Goal: Task Accomplishment & Management: Complete application form

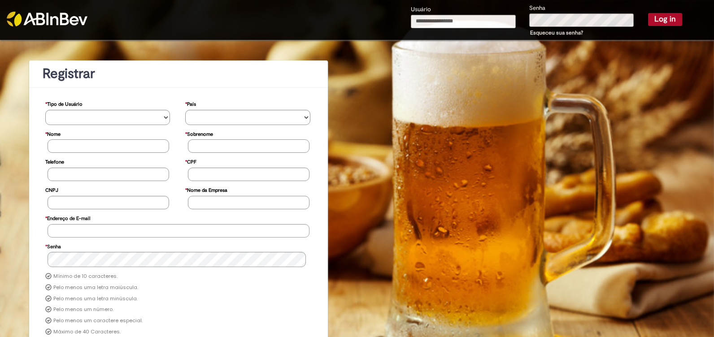
click at [415, 21] on input "Usuário" at bounding box center [463, 21] width 105 height 13
drag, startPoint x: 492, startPoint y: 21, endPoint x: 384, endPoint y: 14, distance: 107.9
click at [384, 14] on div "**********" at bounding box center [446, 20] width 522 height 40
type input "**********"
click at [660, 17] on button "Log in" at bounding box center [665, 19] width 34 height 13
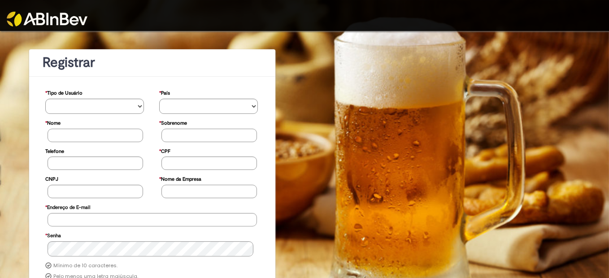
click at [510, 13] on div at bounding box center [304, 15] width 609 height 31
click at [508, 13] on div at bounding box center [304, 15] width 609 height 31
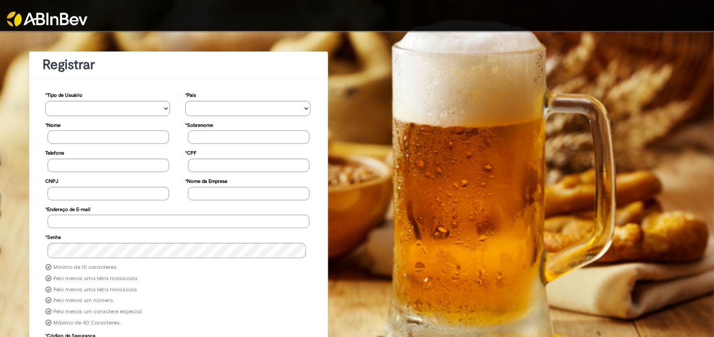
click at [454, 23] on div at bounding box center [357, 15] width 714 height 31
click at [433, 18] on div at bounding box center [357, 15] width 714 height 31
drag, startPoint x: 502, startPoint y: 19, endPoint x: 515, endPoint y: 16, distance: 12.4
click at [515, 17] on div at bounding box center [357, 15] width 714 height 31
click at [514, 16] on div at bounding box center [357, 15] width 714 height 31
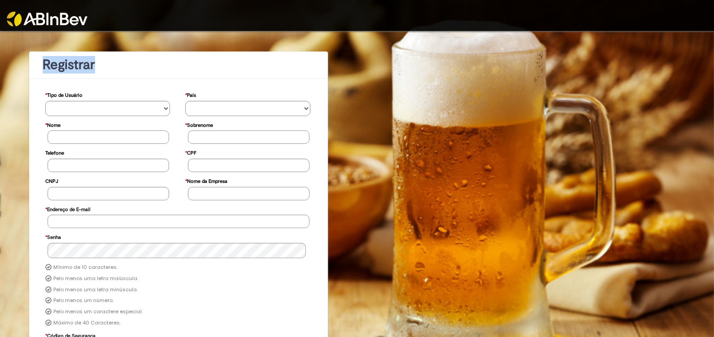
click at [513, 15] on div at bounding box center [357, 15] width 714 height 31
click at [513, 14] on div at bounding box center [357, 15] width 714 height 31
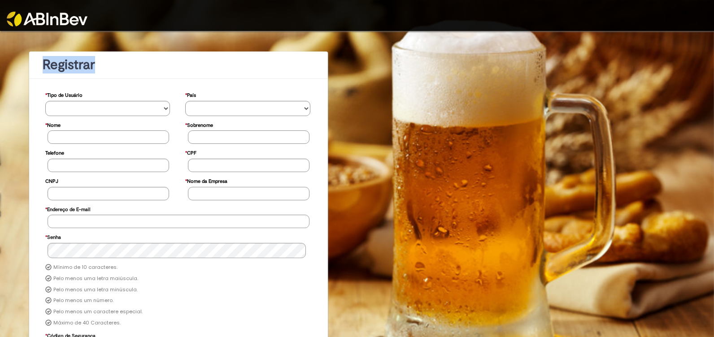
click at [513, 14] on div at bounding box center [357, 15] width 714 height 31
click at [511, 14] on div at bounding box center [357, 15] width 714 height 31
drag, startPoint x: 511, startPoint y: 14, endPoint x: 494, endPoint y: 12, distance: 16.8
click at [493, 12] on div at bounding box center [357, 15] width 714 height 31
click at [109, 104] on select "**********" at bounding box center [107, 108] width 125 height 15
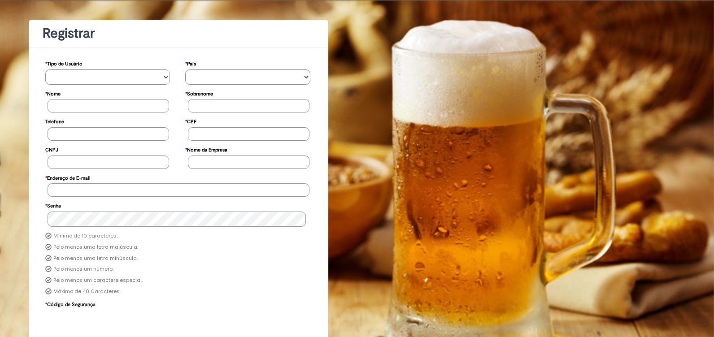
scroll to position [70, 0]
